Goal: Task Accomplishment & Management: Manage account settings

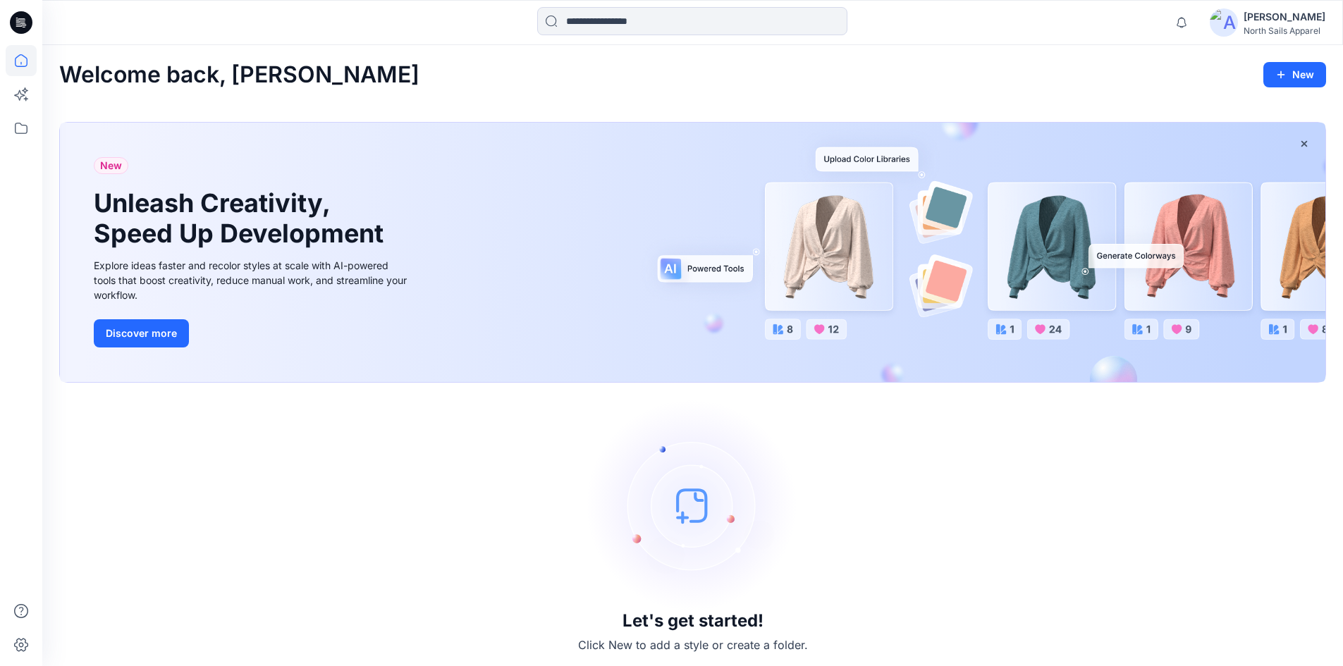
click at [1251, 18] on div "[PERSON_NAME]" at bounding box center [1285, 16] width 82 height 17
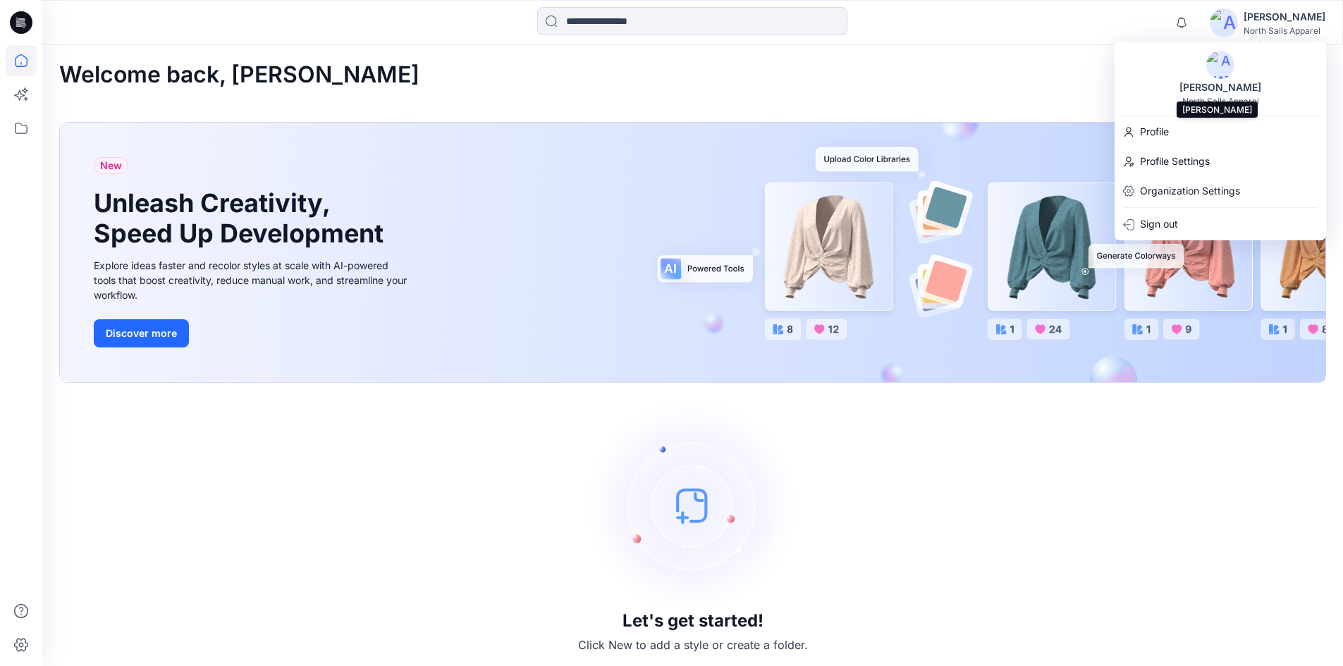
click at [1244, 92] on div "[PERSON_NAME]" at bounding box center [1220, 87] width 99 height 17
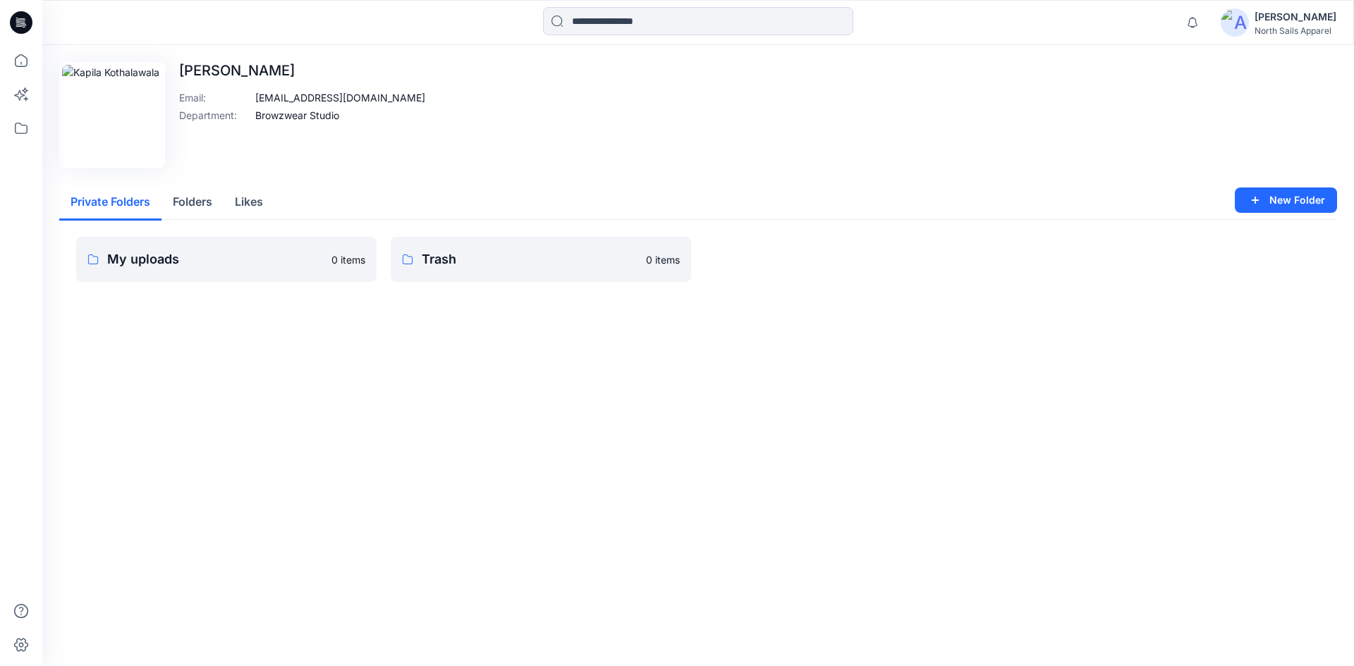
click at [292, 97] on p "[EMAIL_ADDRESS][DOMAIN_NAME]" at bounding box center [340, 97] width 170 height 15
click at [384, 121] on div "Edit Image [PERSON_NAME] Email : [EMAIL_ADDRESS][DOMAIN_NAME] Department : Brow…" at bounding box center [698, 115] width 1278 height 106
click at [317, 115] on p "Browzwear Studio" at bounding box center [297, 115] width 84 height 15
click at [18, 21] on icon at bounding box center [21, 22] width 23 height 23
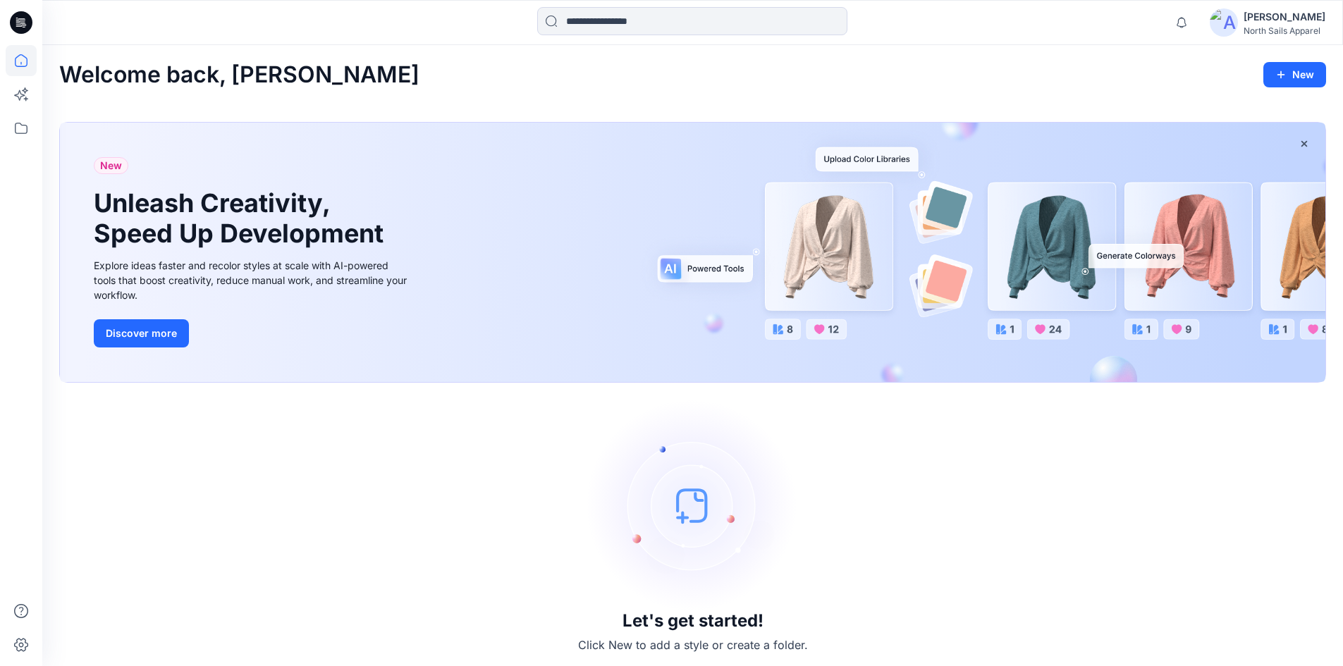
click at [976, 90] on div "Welcome back, [PERSON_NAME] New New Unleash Creativity, Speed Up Development Ex…" at bounding box center [692, 357] width 1301 height 625
click at [310, 66] on div "Welcome back, [PERSON_NAME] New" at bounding box center [692, 75] width 1267 height 26
click at [1287, 32] on div "North Sails Apparel" at bounding box center [1285, 30] width 82 height 11
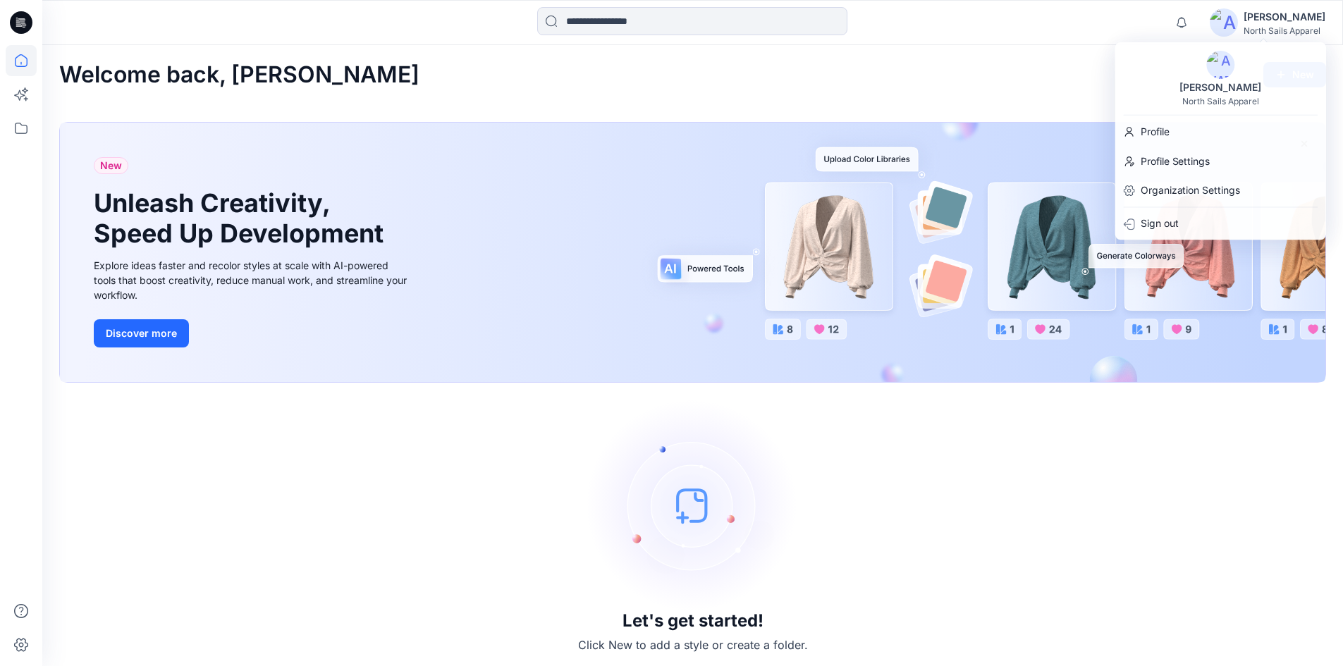
click at [1042, 13] on div "Notifications Browzwear Support has invited you to the Folder BW Studio Project…" at bounding box center [692, 22] width 1300 height 31
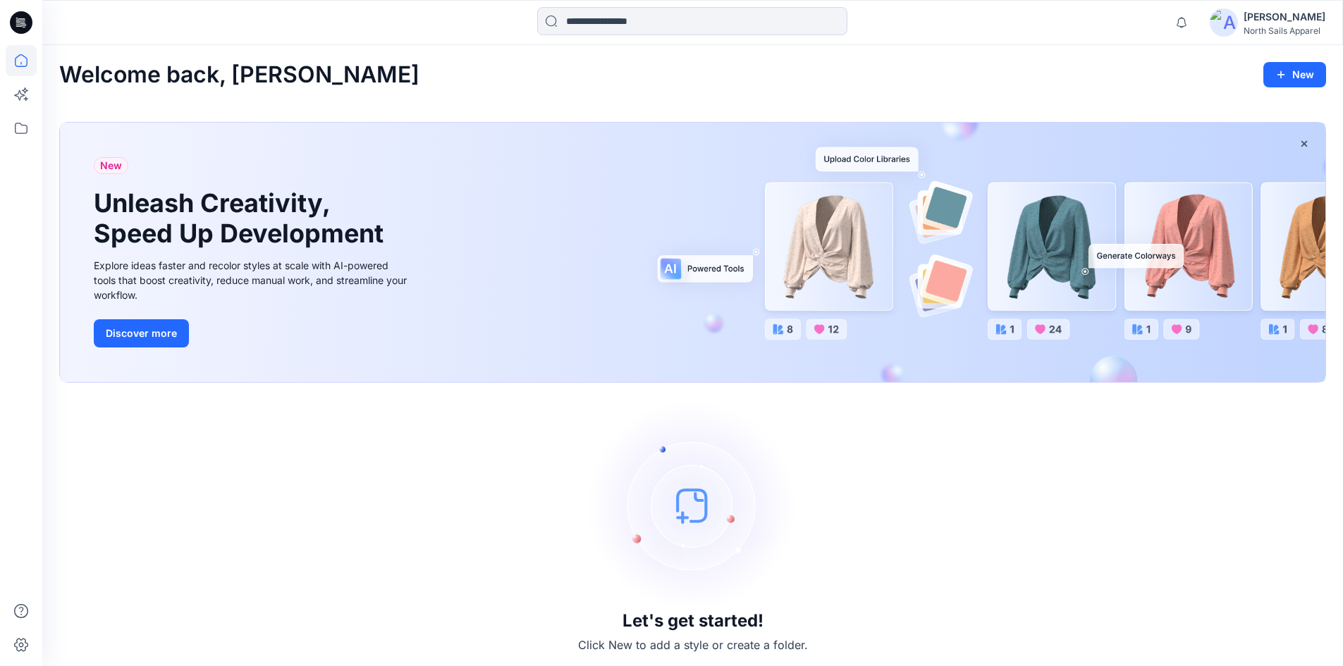
click at [1302, 29] on div "North Sails Apparel" at bounding box center [1285, 30] width 82 height 11
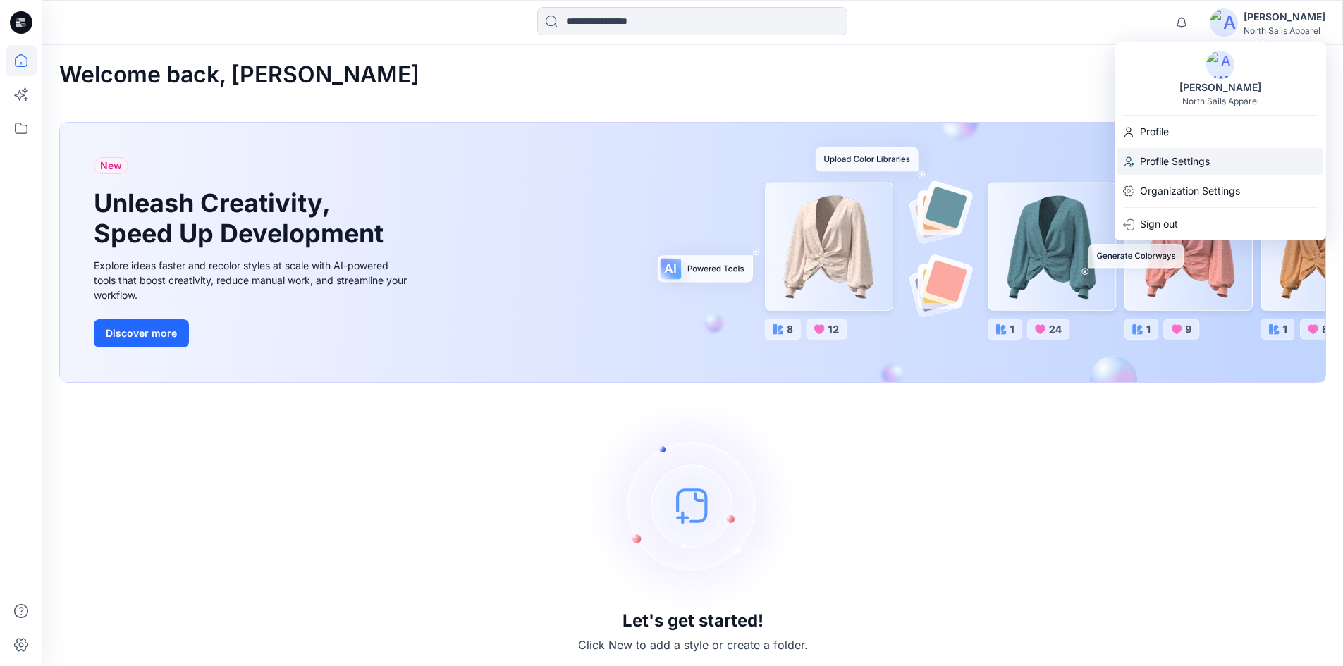
click at [1197, 163] on p "Profile Settings" at bounding box center [1175, 161] width 70 height 27
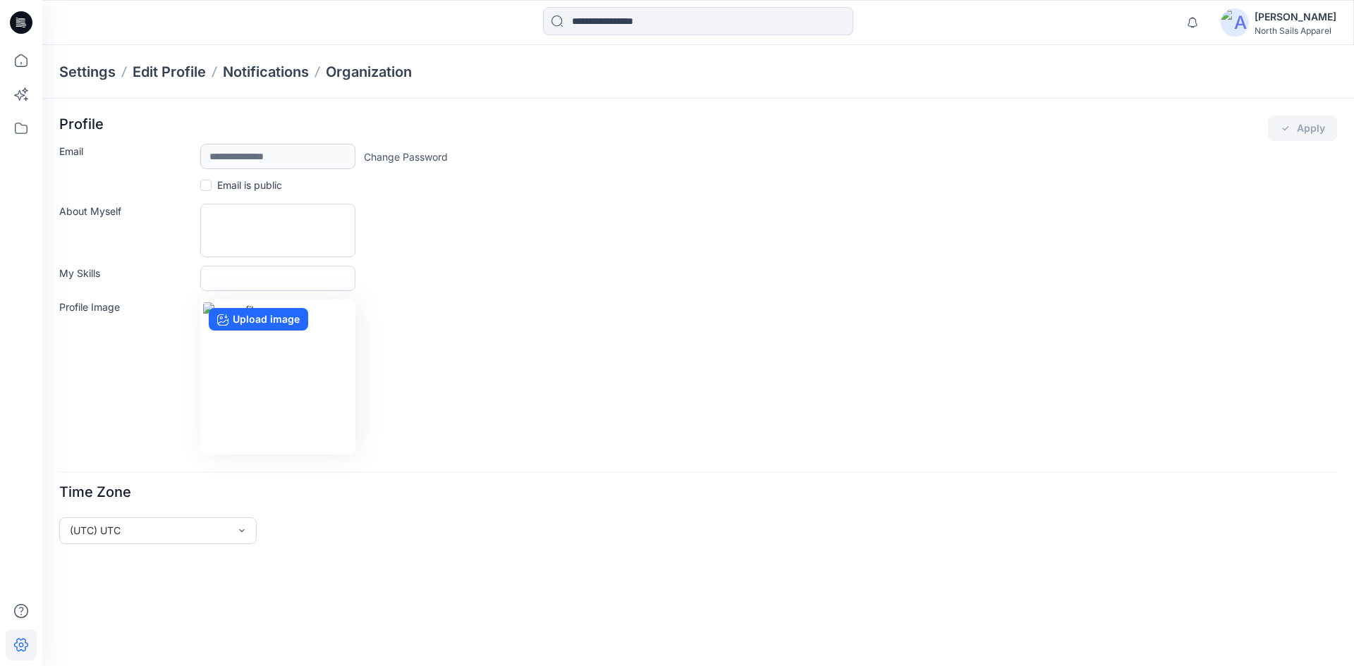
click at [429, 159] on link "Change Password" at bounding box center [406, 156] width 84 height 15
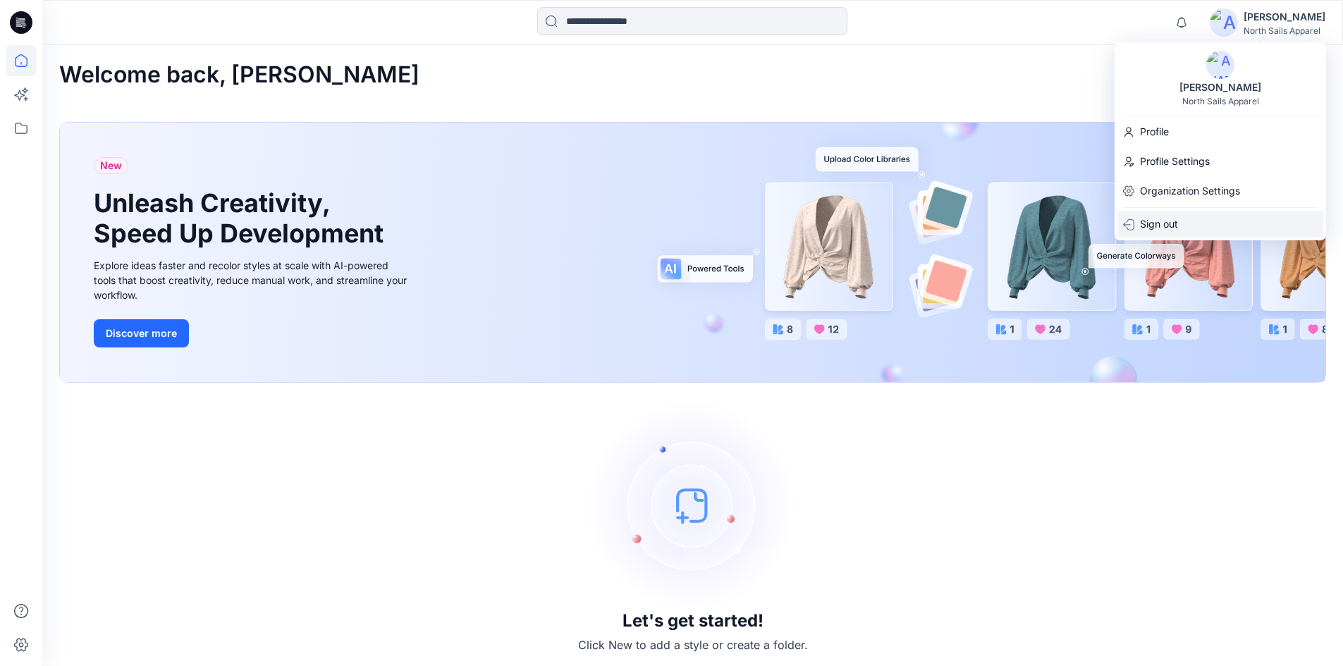
click at [1161, 221] on p "Sign out" at bounding box center [1159, 224] width 38 height 27
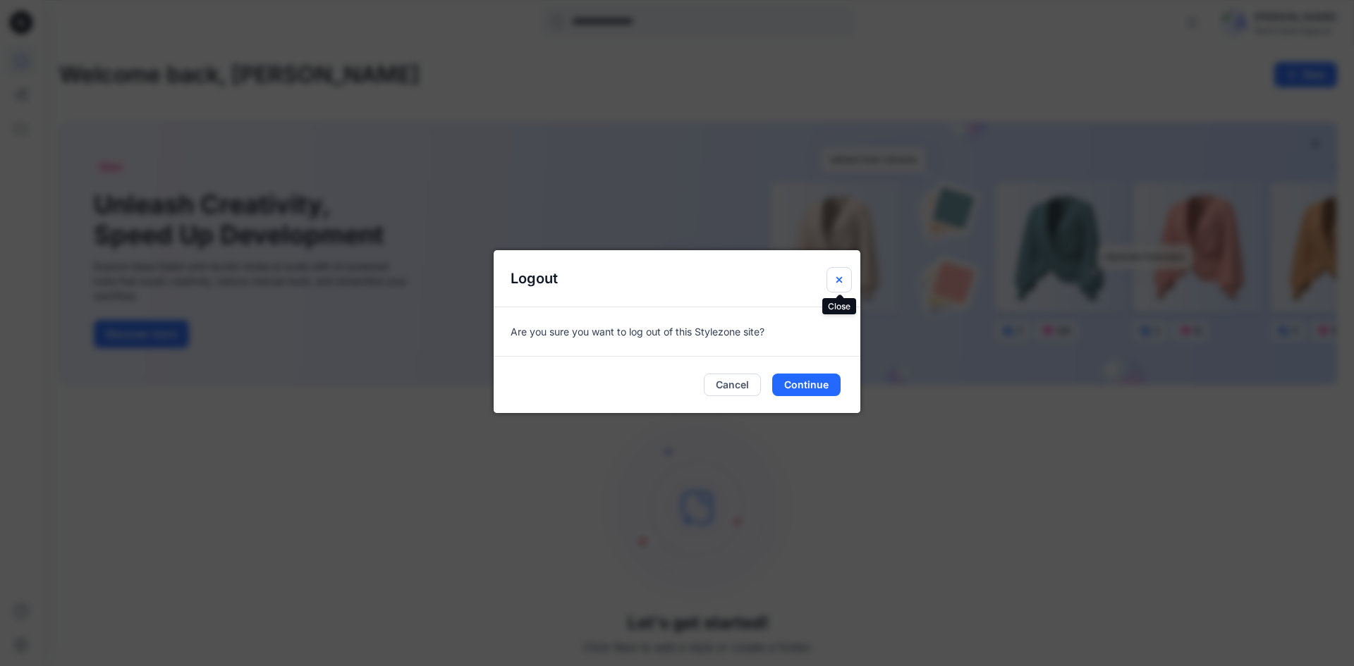
click at [834, 273] on button "Close" at bounding box center [838, 279] width 25 height 25
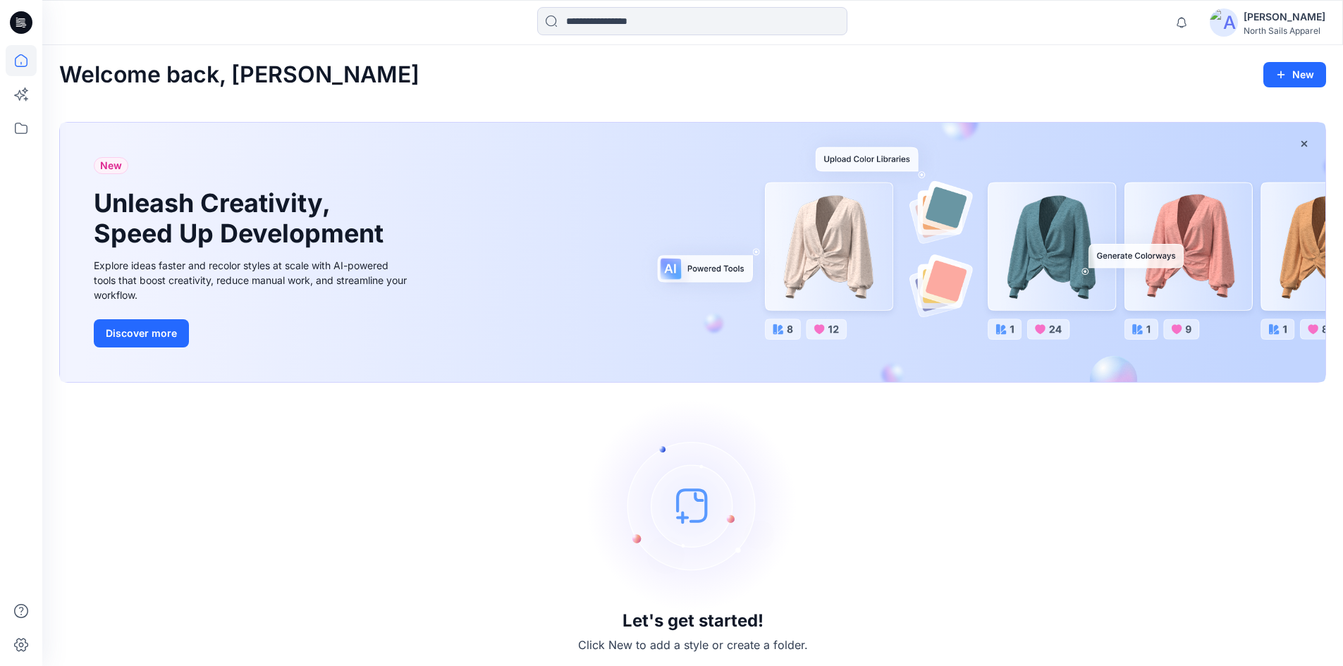
click at [25, 28] on icon at bounding box center [21, 22] width 23 height 23
click at [1271, 24] on div "[PERSON_NAME]" at bounding box center [1285, 16] width 82 height 17
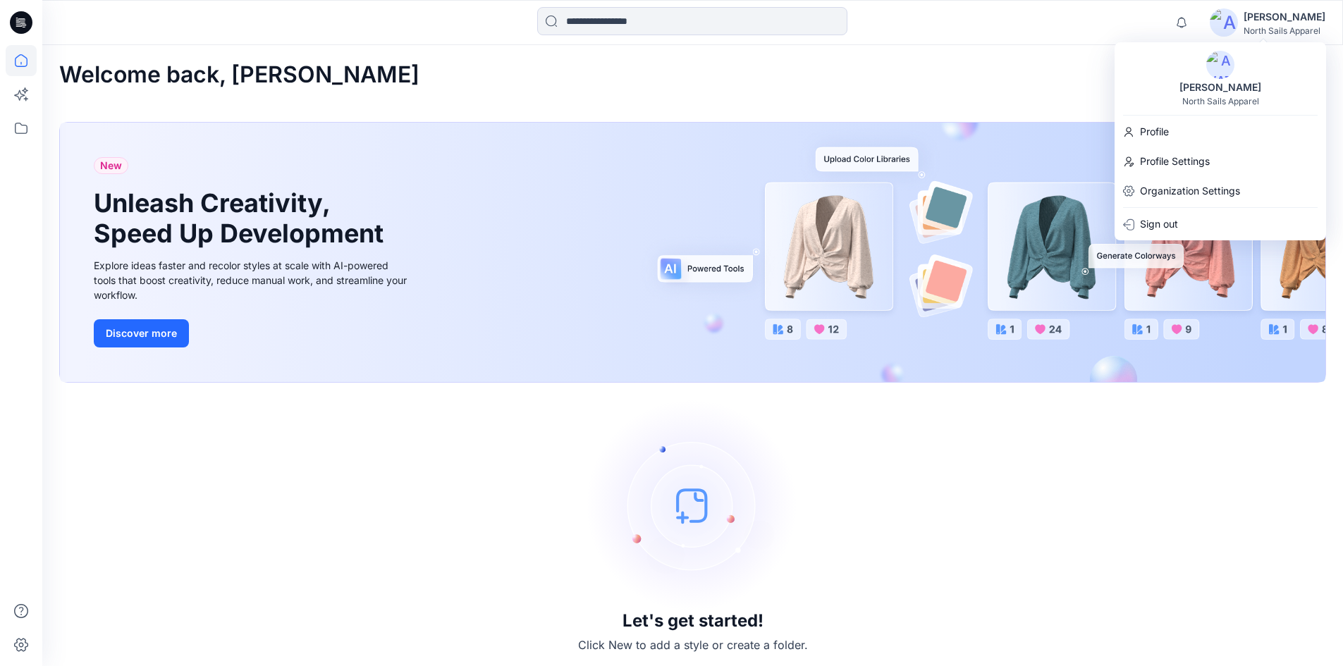
click at [1235, 99] on div "North Sails Apparel" at bounding box center [1221, 101] width 77 height 11
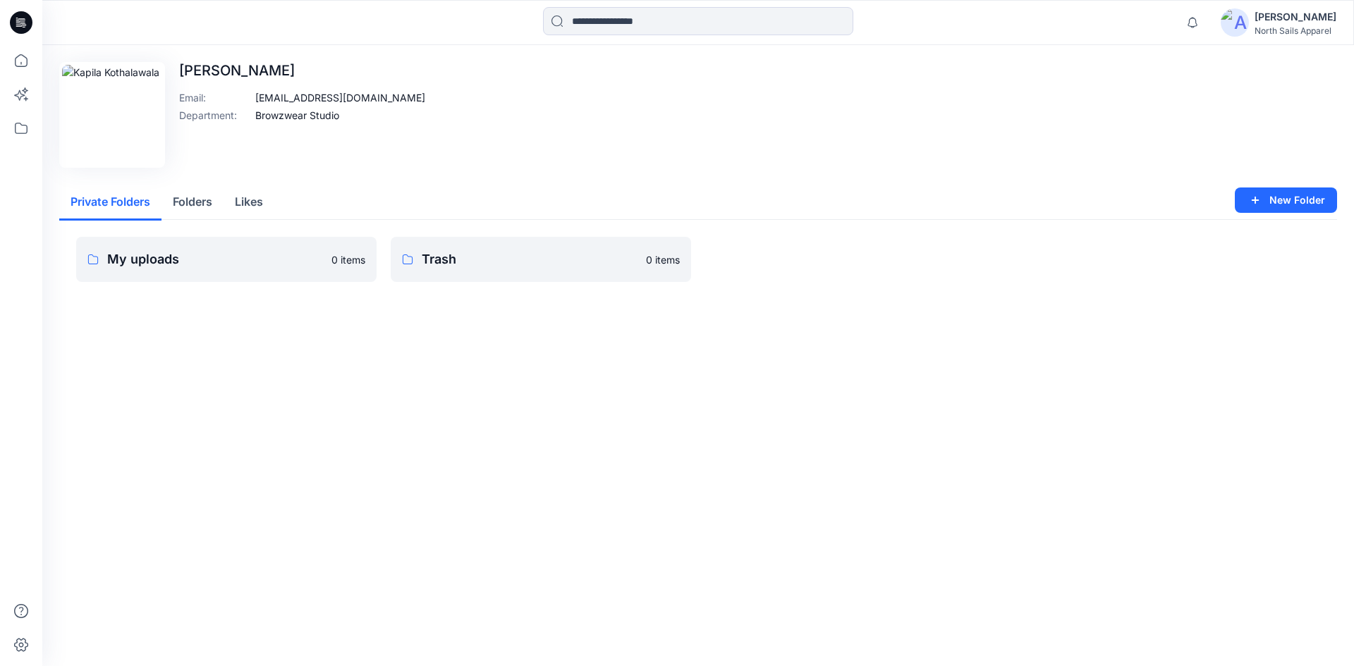
click at [1292, 15] on div "[PERSON_NAME]" at bounding box center [1295, 16] width 82 height 17
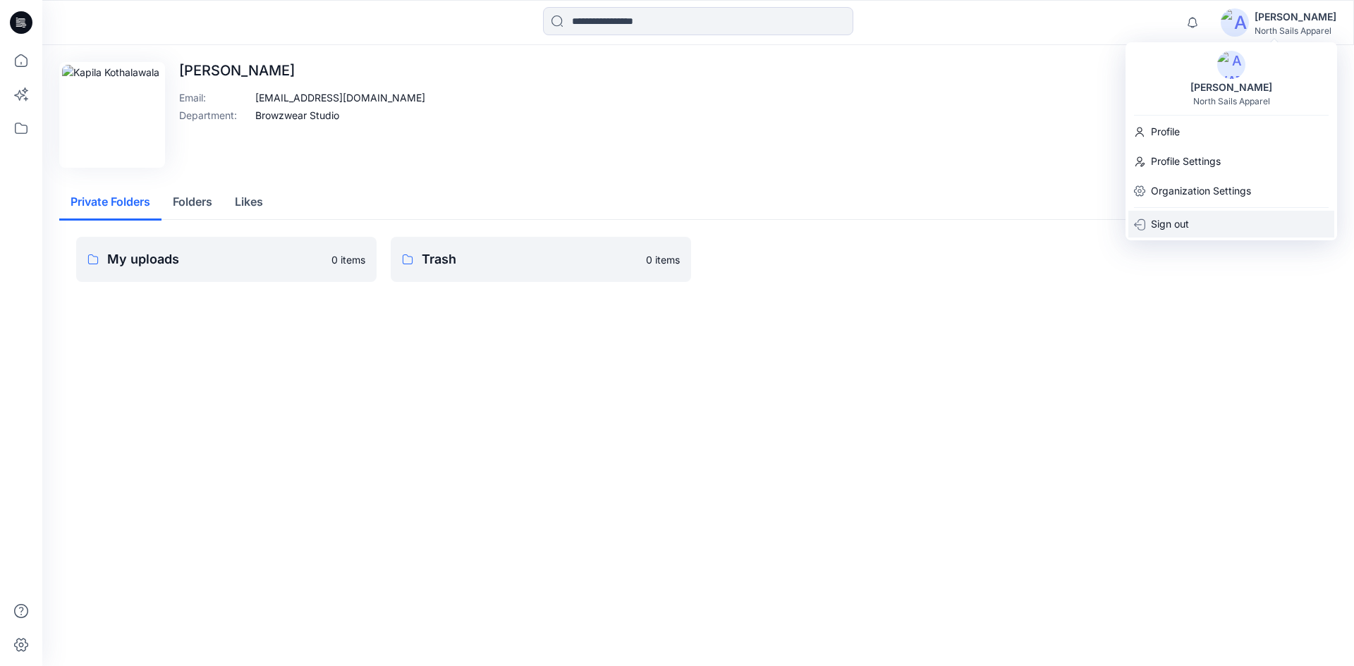
click at [1159, 226] on p "Sign out" at bounding box center [1170, 224] width 38 height 27
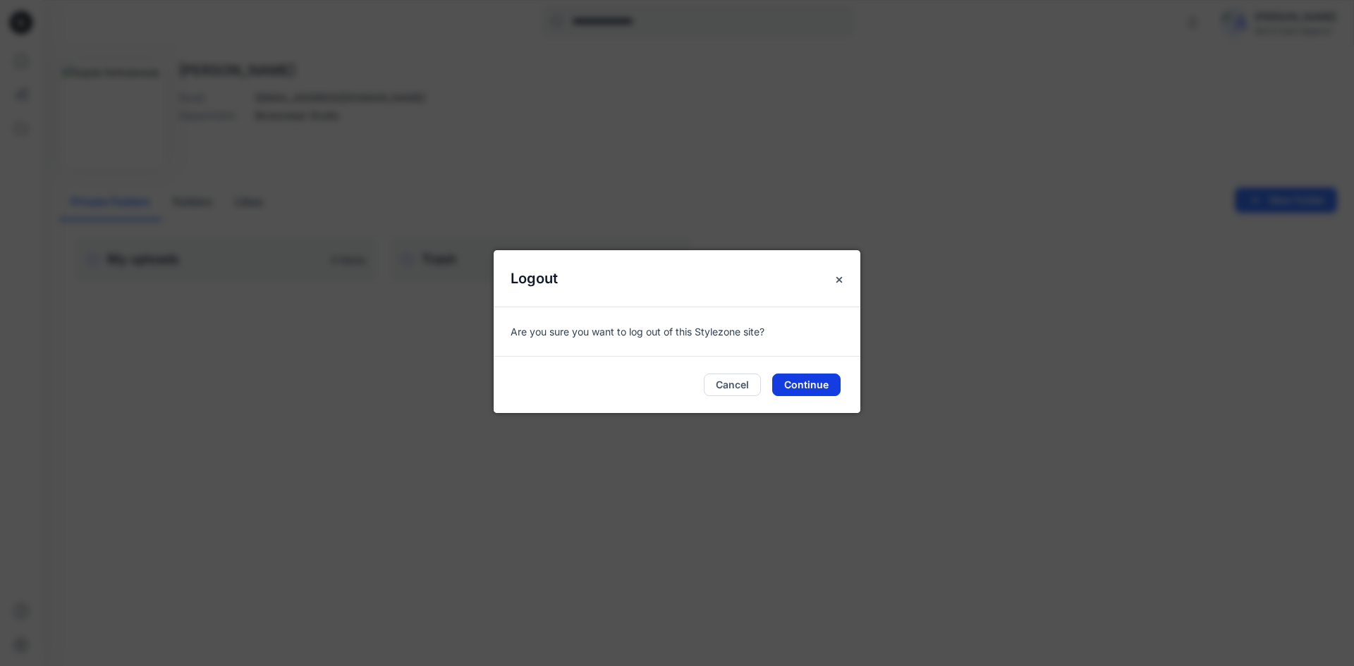
click at [812, 386] on button "Continue" at bounding box center [806, 385] width 68 height 23
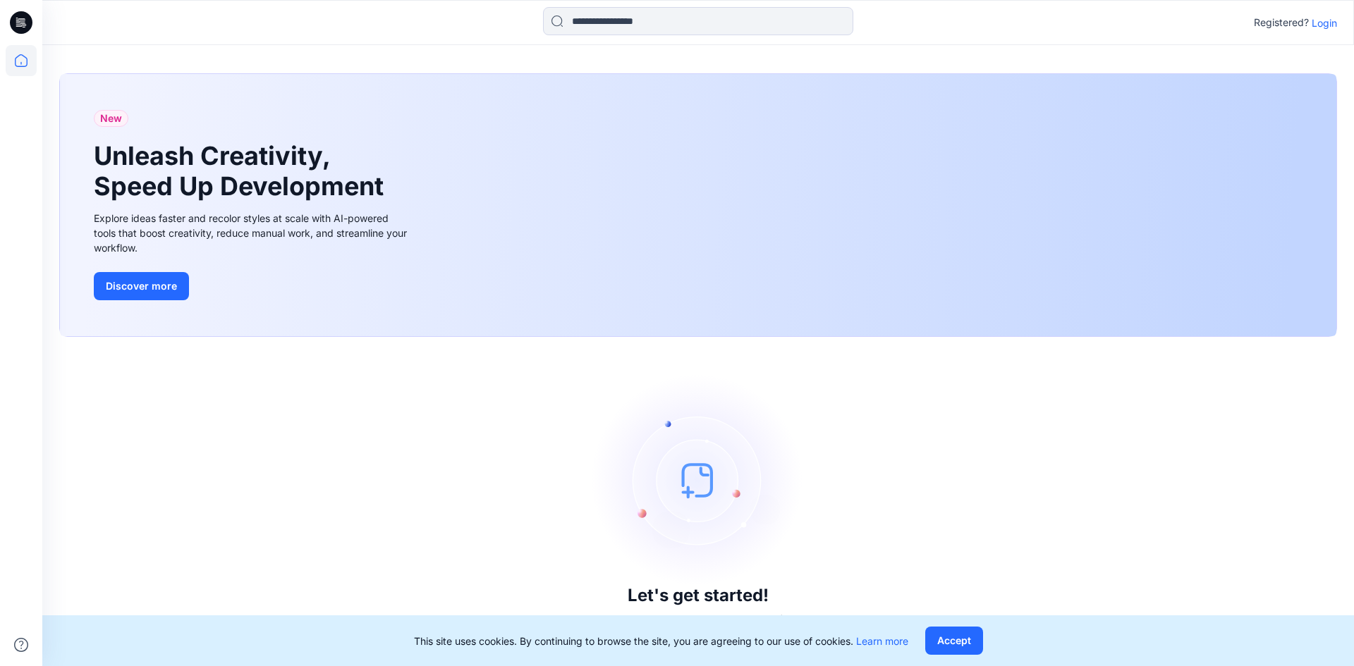
click at [1317, 25] on p "Login" at bounding box center [1324, 23] width 25 height 15
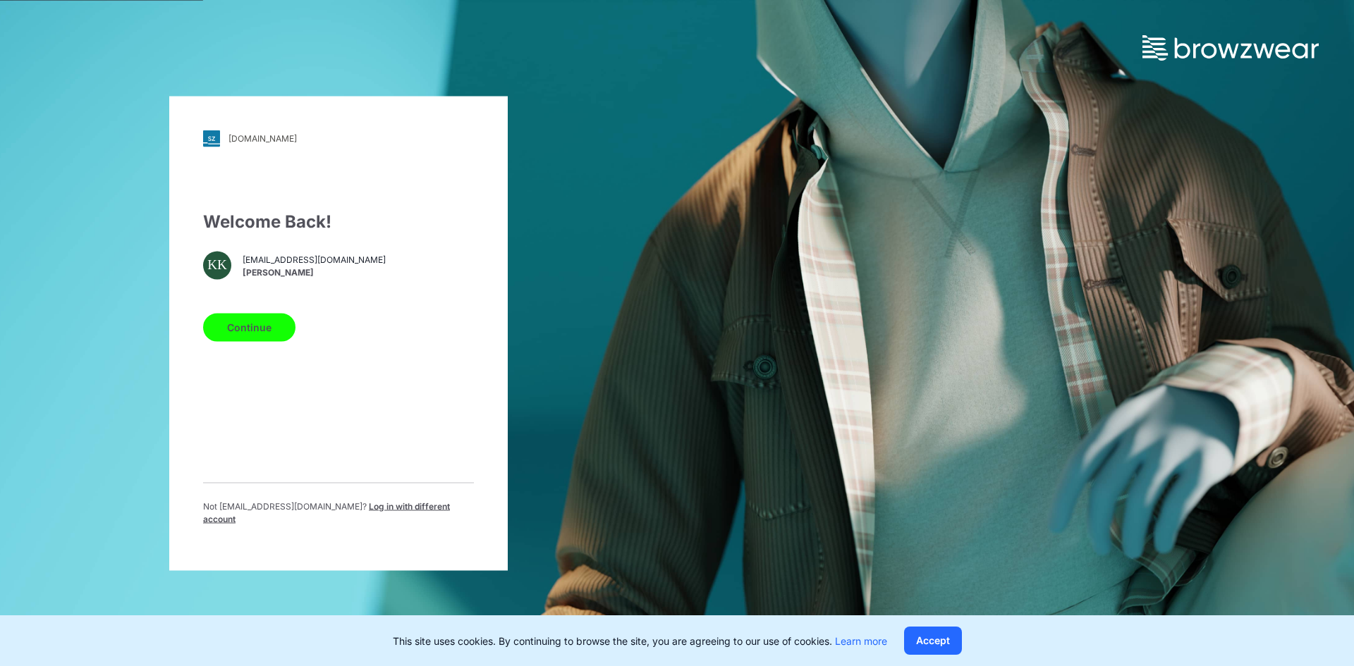
click at [332, 513] on span "Log in with different account" at bounding box center [326, 512] width 247 height 23
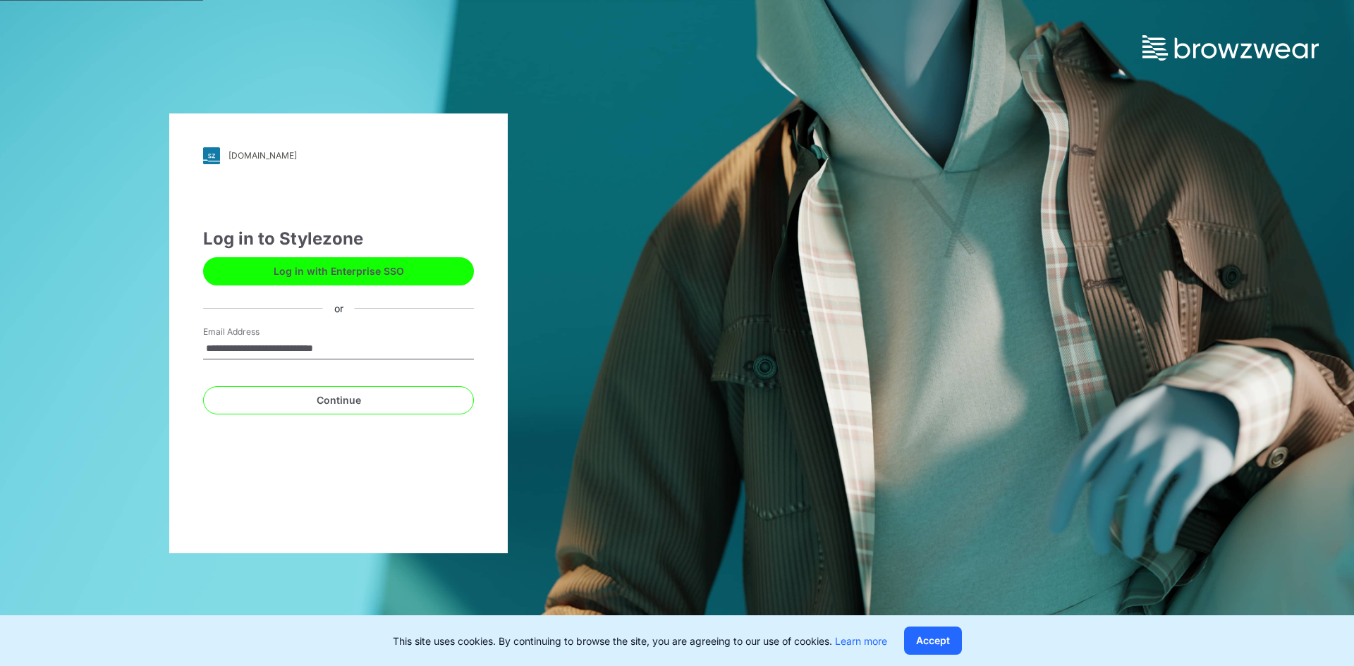
click at [282, 348] on input "**********" at bounding box center [338, 348] width 271 height 21
type input "**********"
click at [323, 398] on button "Continue" at bounding box center [338, 400] width 271 height 28
